Goal: Entertainment & Leisure: Consume media (video, audio)

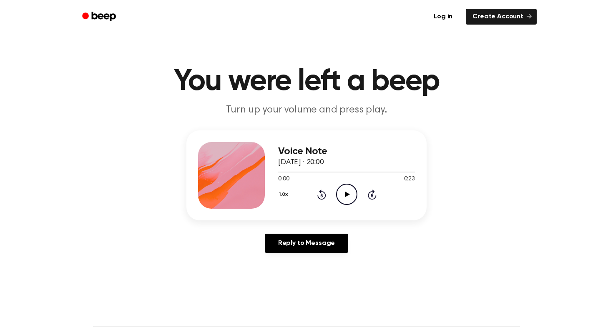
click at [349, 193] on icon "Play Audio" at bounding box center [346, 194] width 21 height 21
click at [297, 173] on div at bounding box center [346, 171] width 137 height 7
click at [287, 173] on div at bounding box center [346, 171] width 137 height 7
click at [351, 194] on icon "Play Audio" at bounding box center [346, 194] width 21 height 21
click at [351, 194] on icon "Pause Audio" at bounding box center [346, 194] width 21 height 21
